Goal: Check status

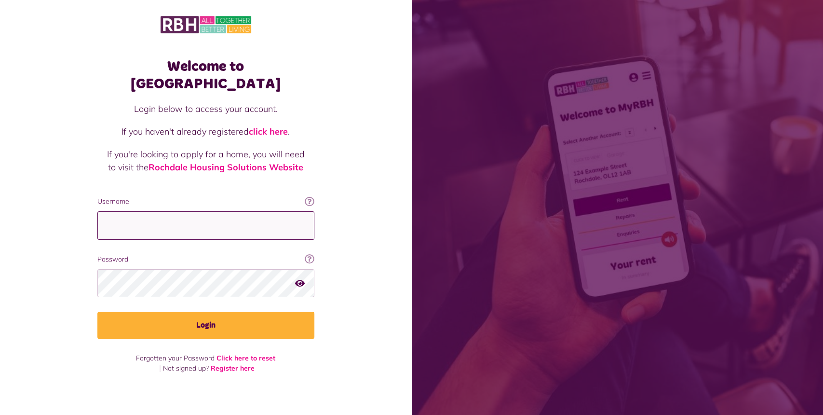
type input "**********"
click at [166, 315] on button "Login" at bounding box center [205, 325] width 217 height 27
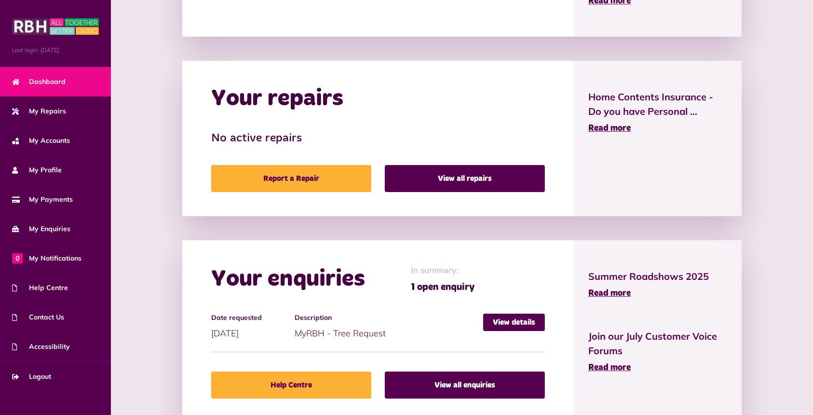
scroll to position [482, 0]
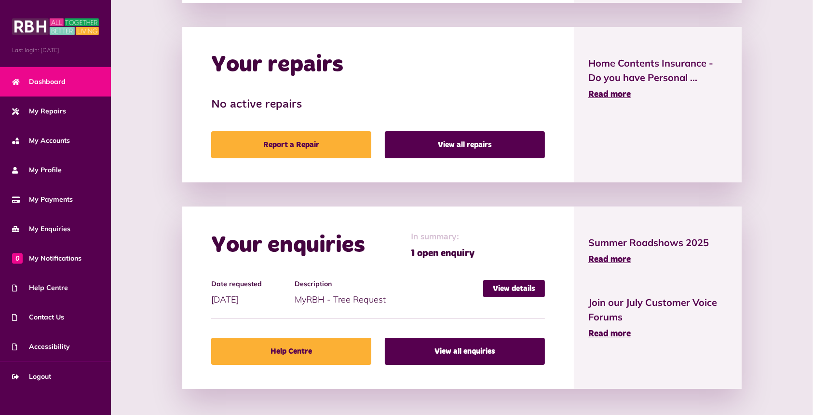
click at [531, 289] on link "View details" at bounding box center [514, 288] width 62 height 17
